Goal: Navigation & Orientation: Find specific page/section

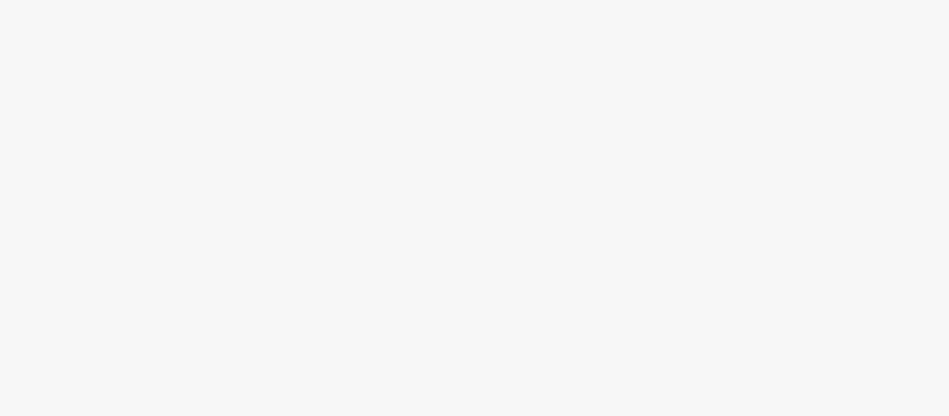
click at [385, 374] on div at bounding box center [474, 233] width 949 height 366
click at [357, 294] on div at bounding box center [474, 233] width 949 height 366
click at [166, 114] on div at bounding box center [474, 233] width 949 height 366
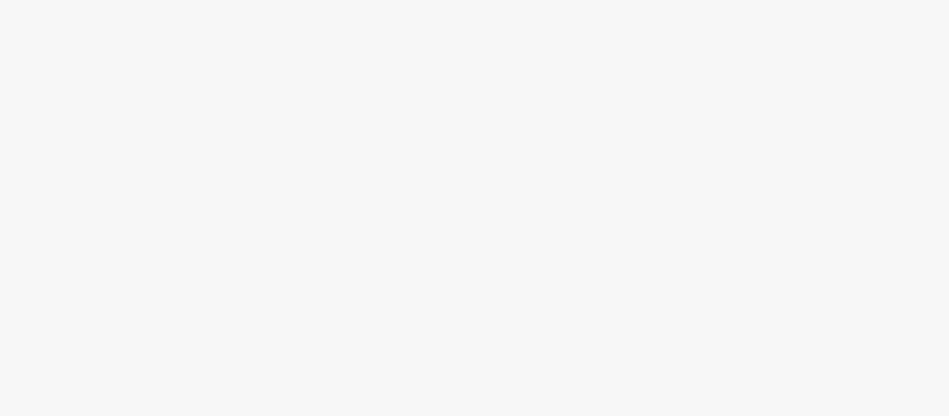
click at [166, 114] on div at bounding box center [474, 233] width 949 height 366
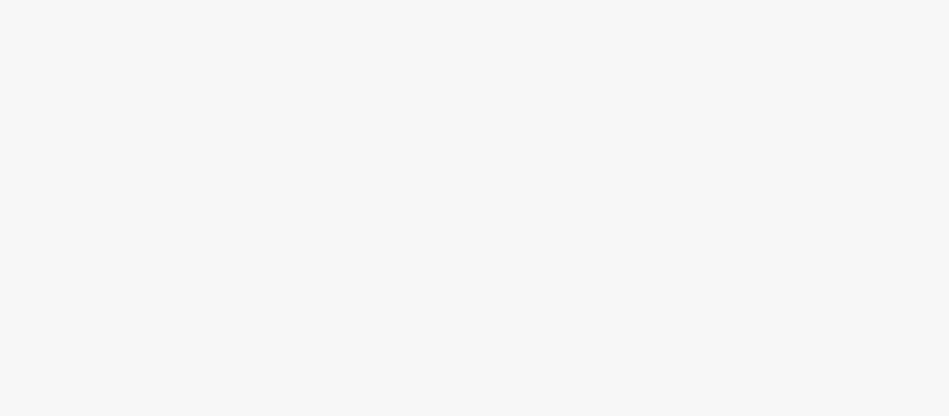
click at [166, 114] on div at bounding box center [474, 233] width 949 height 366
